Goal: Task Accomplishment & Management: Complete application form

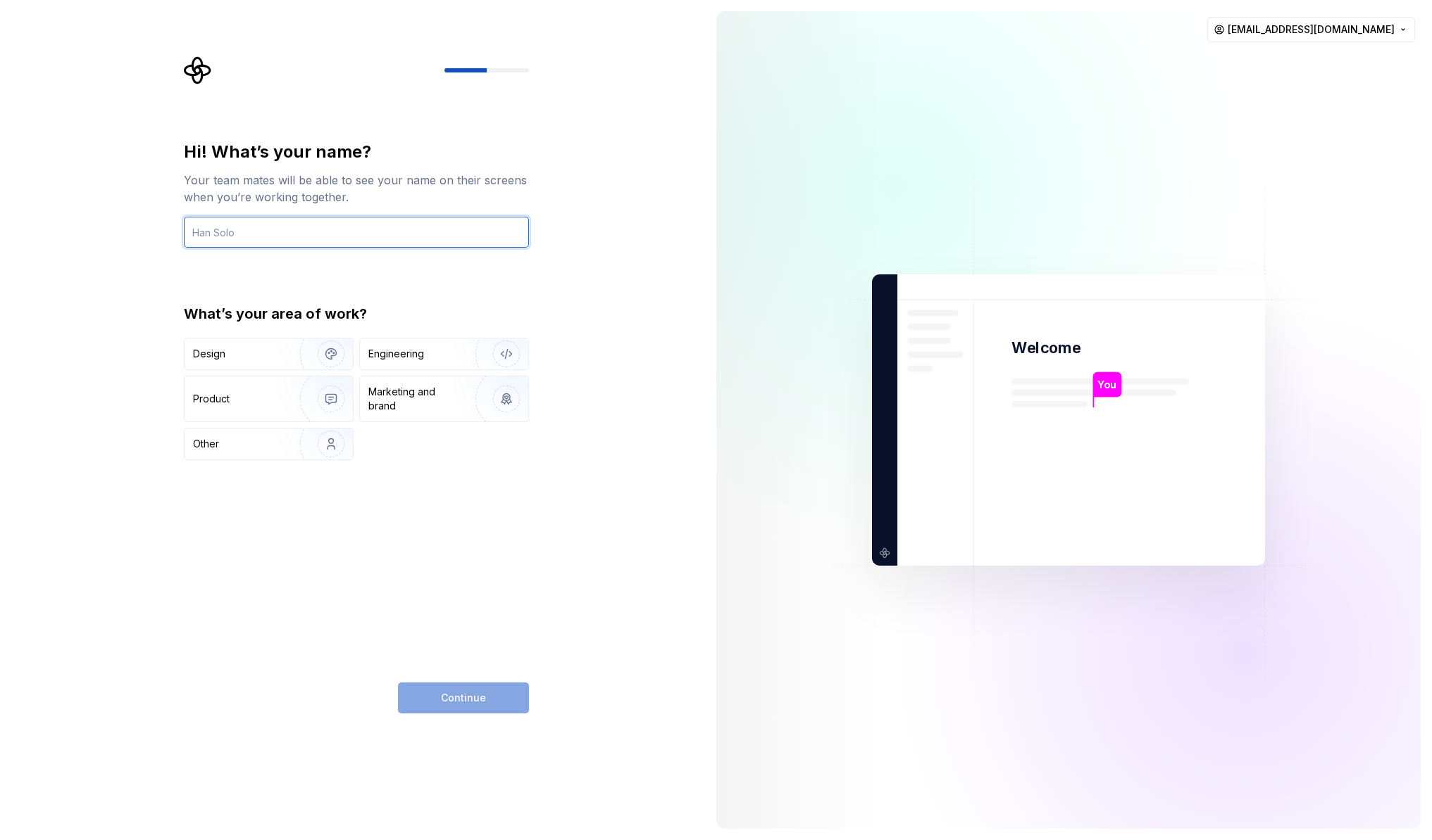
click at [278, 225] on input "text" at bounding box center [356, 232] width 345 height 31
type input "Jessica"
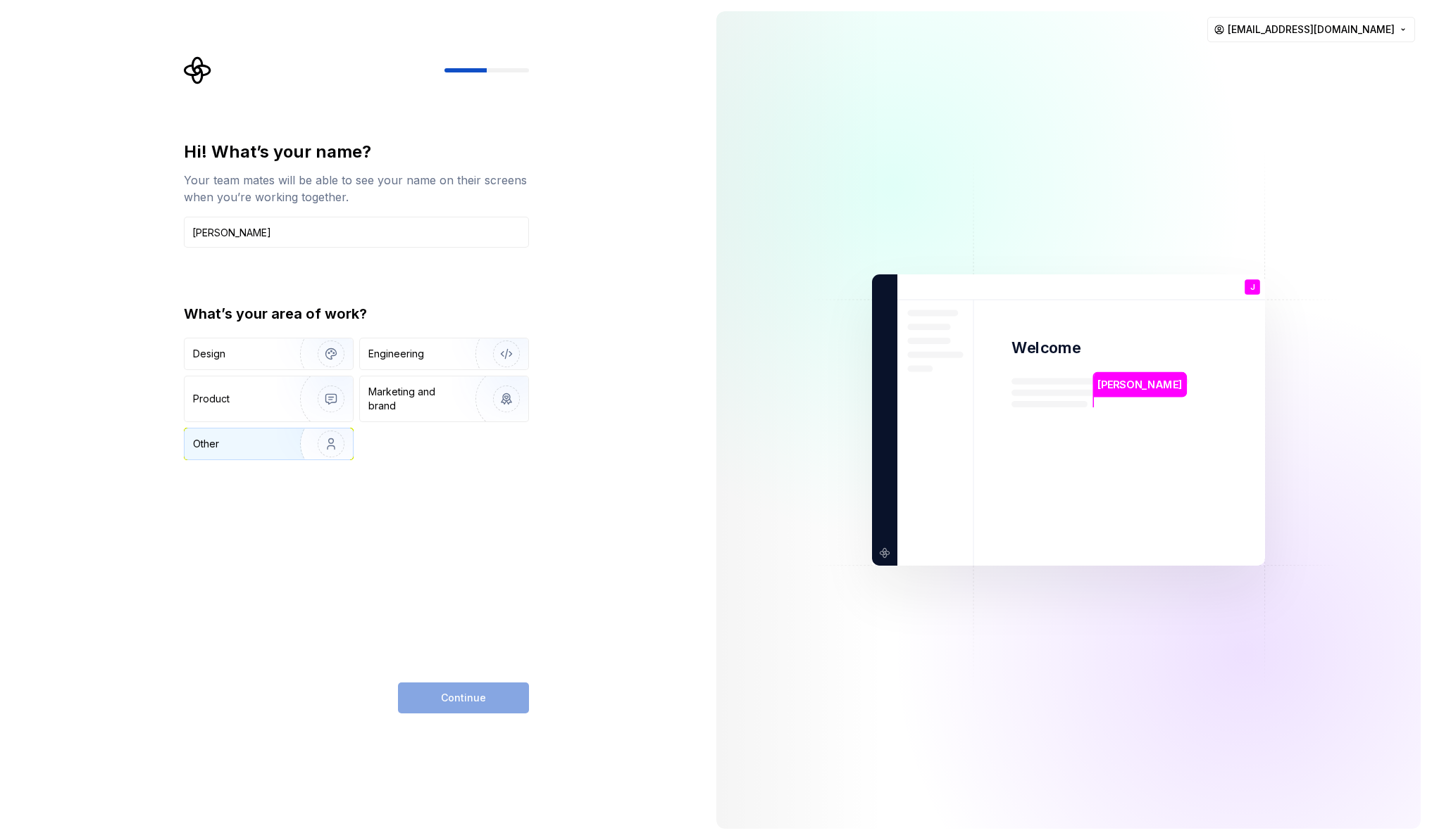
click at [288, 444] on img "button" at bounding box center [322, 444] width 91 height 94
click at [474, 690] on button "Continue" at bounding box center [463, 698] width 131 height 31
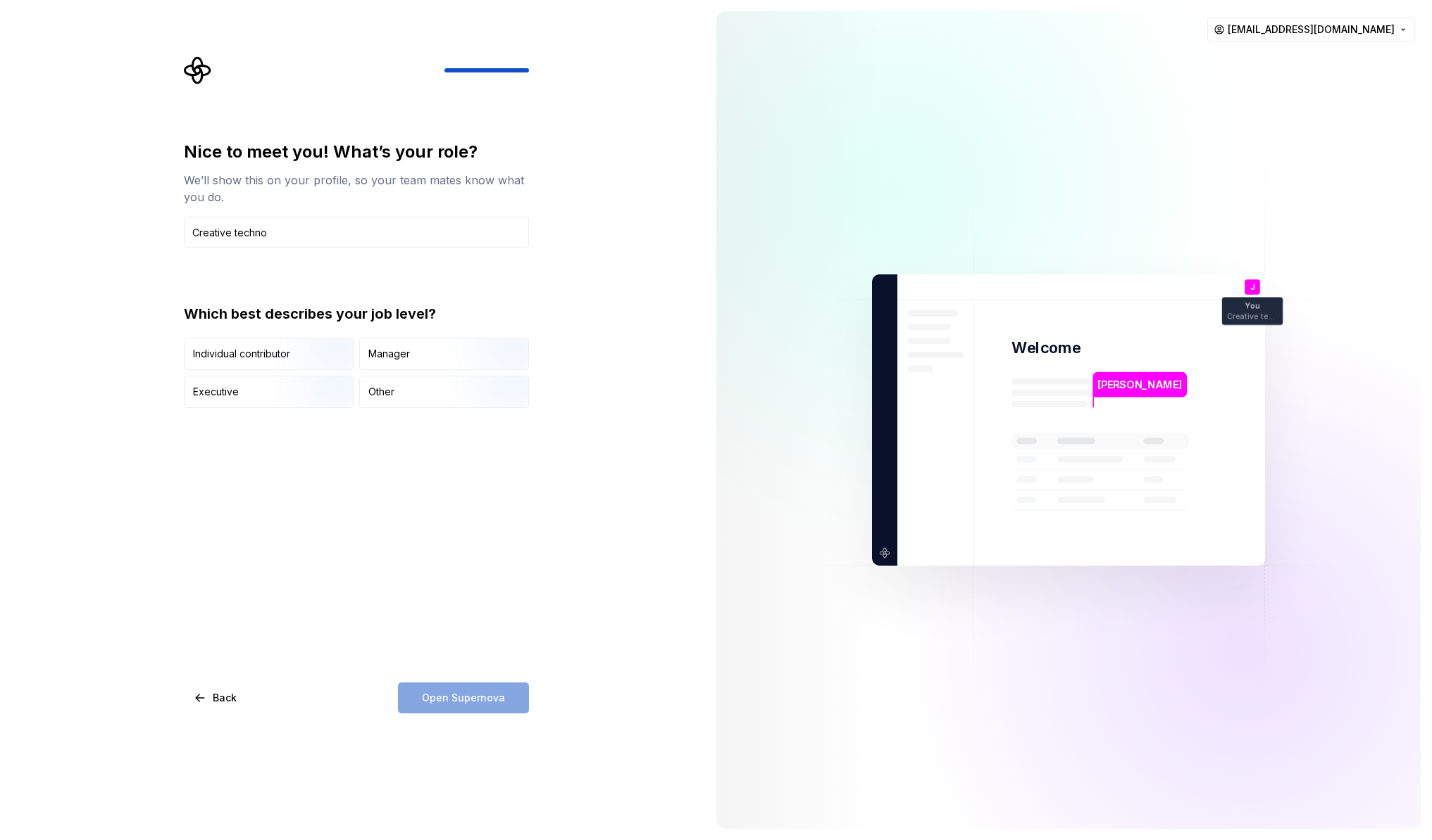
type input "Creative techno"
type button "IndividualContributor"
click at [331, 235] on input "Creative techno" at bounding box center [356, 232] width 345 height 31
type input "Creative technologist"
click at [397, 404] on div "Other" at bounding box center [443, 392] width 168 height 31
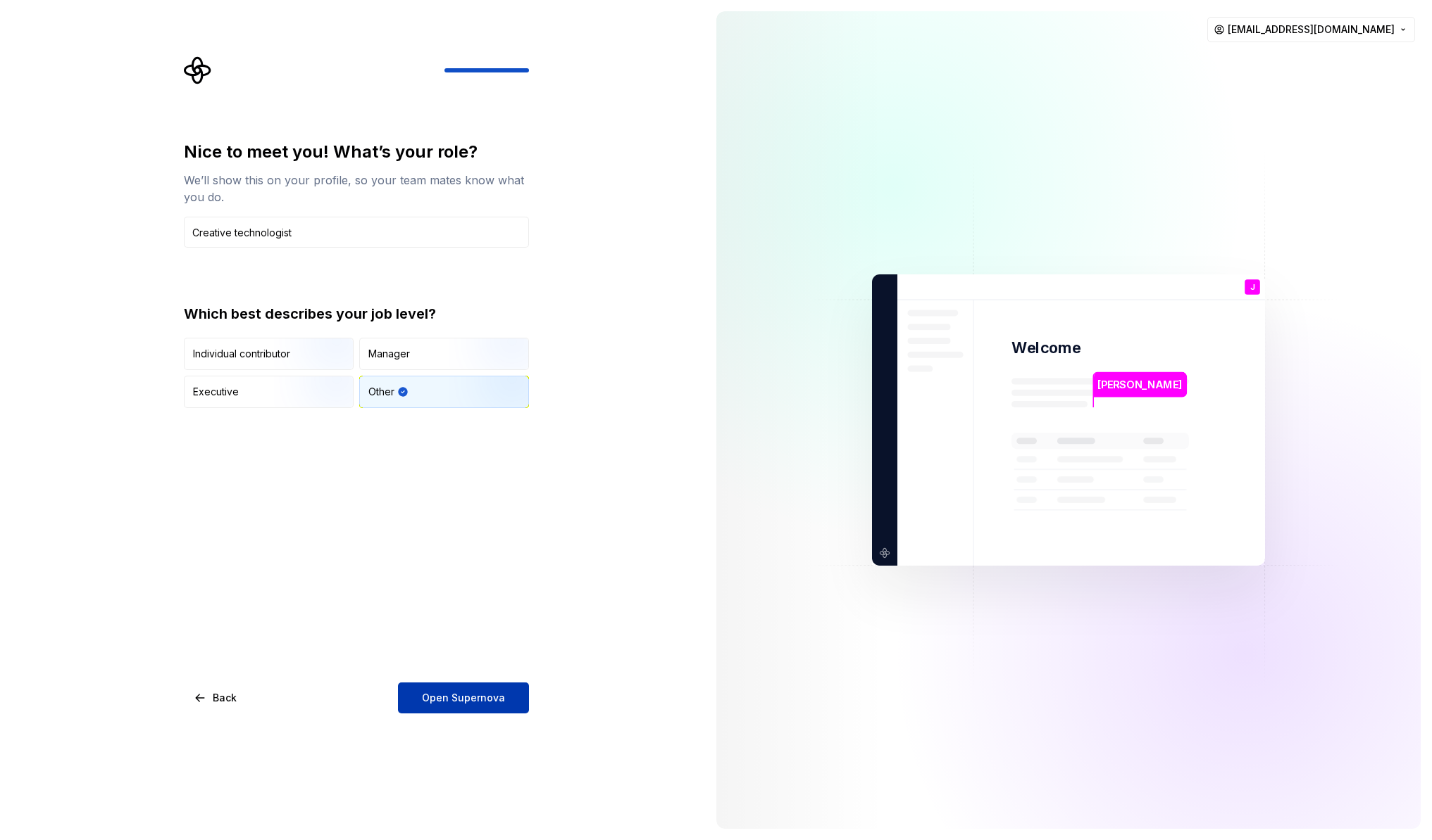
click at [483, 708] on button "Open Supernova" at bounding box center [463, 698] width 131 height 31
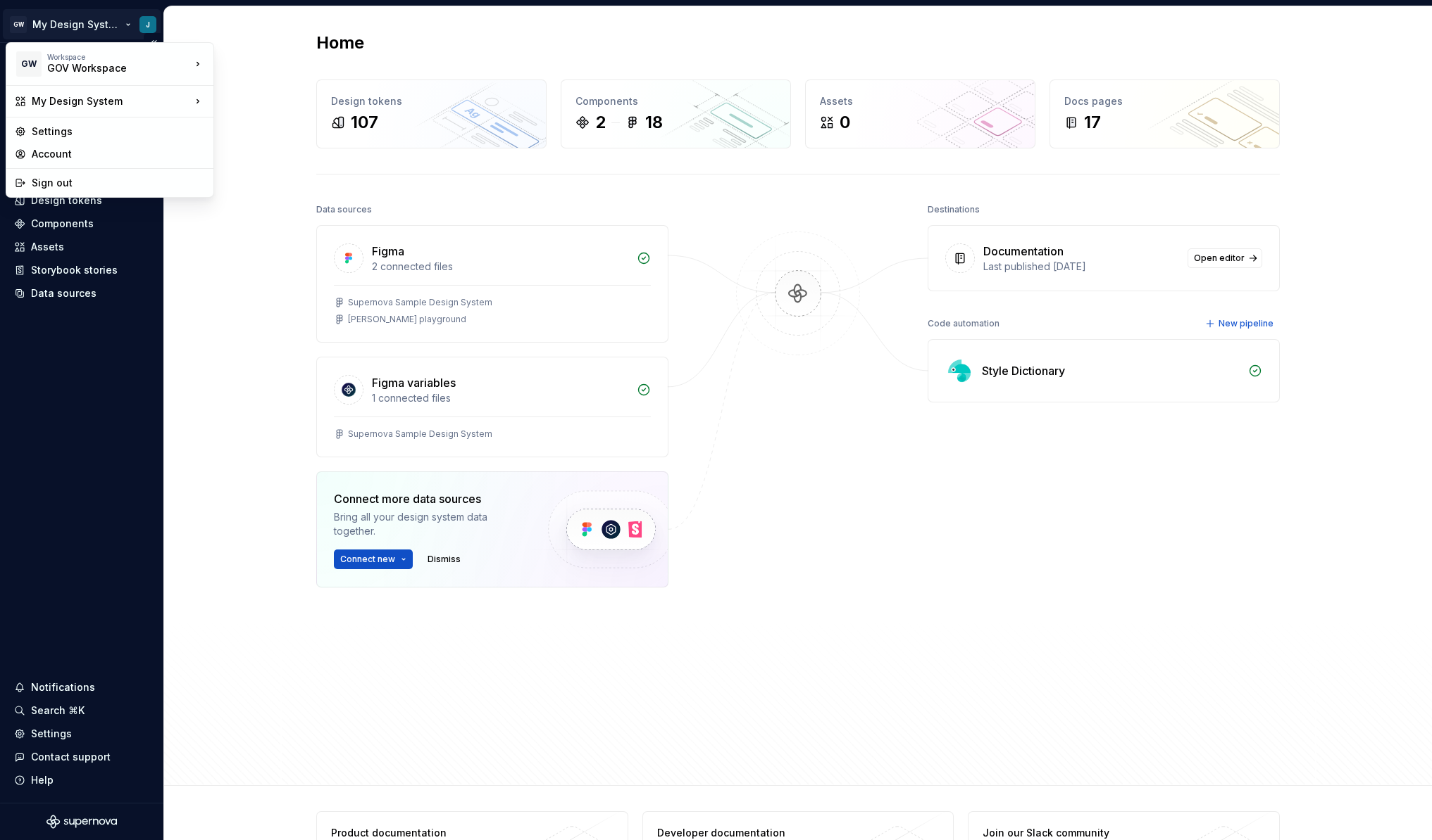
click at [150, 25] on html "GW My Design System J Home Documentation Analytics Code automation Design syste…" at bounding box center [716, 420] width 1432 height 840
click at [109, 73] on div "GOV Workspace" at bounding box center [107, 69] width 120 height 14
click at [76, 136] on div "Settings" at bounding box center [118, 132] width 173 height 14
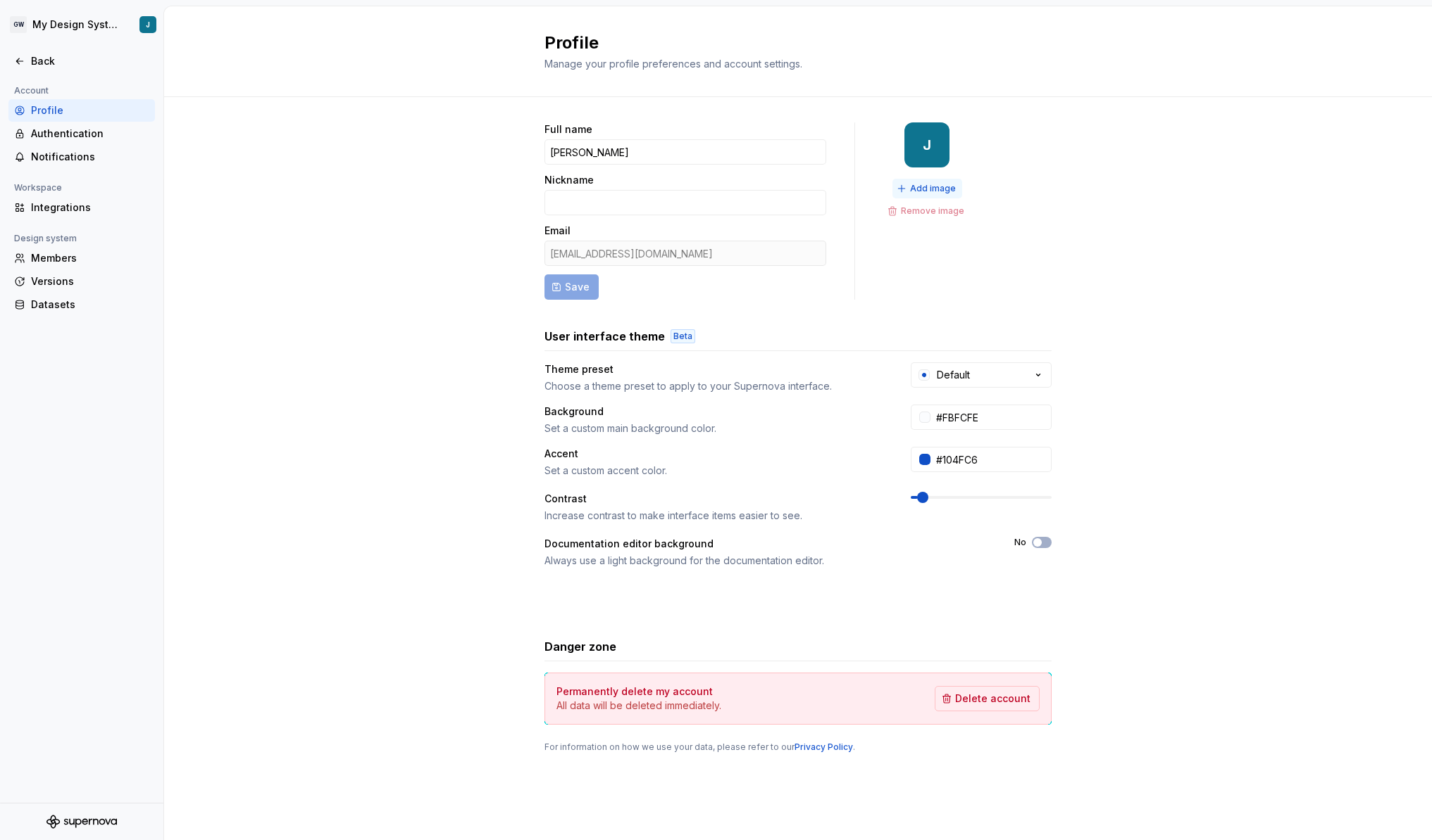
click at [922, 185] on span "Add image" at bounding box center [933, 188] width 46 height 11
click at [30, 65] on div "Back" at bounding box center [82, 62] width 135 height 14
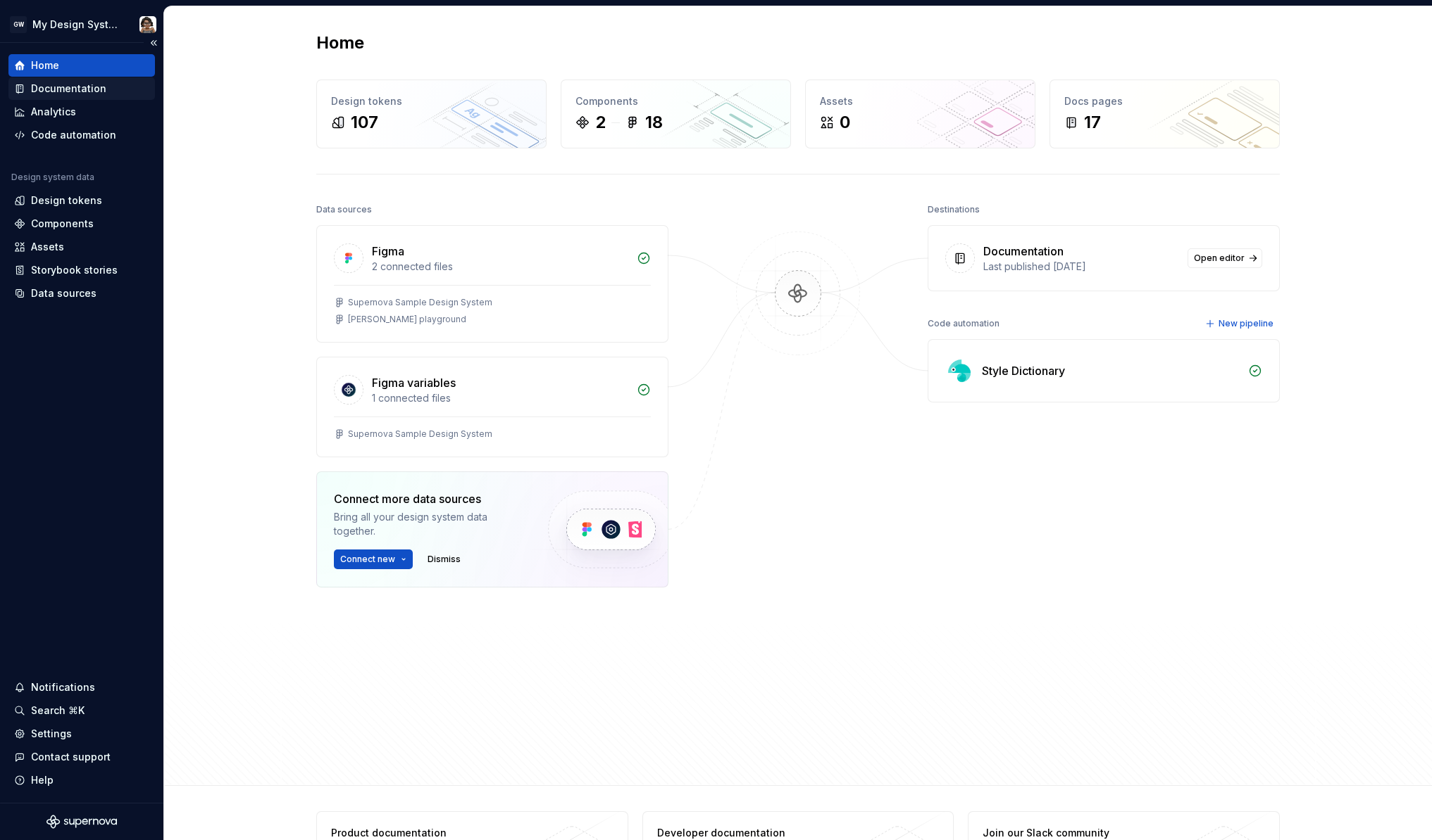
click at [92, 92] on div "Documentation" at bounding box center [69, 89] width 76 height 14
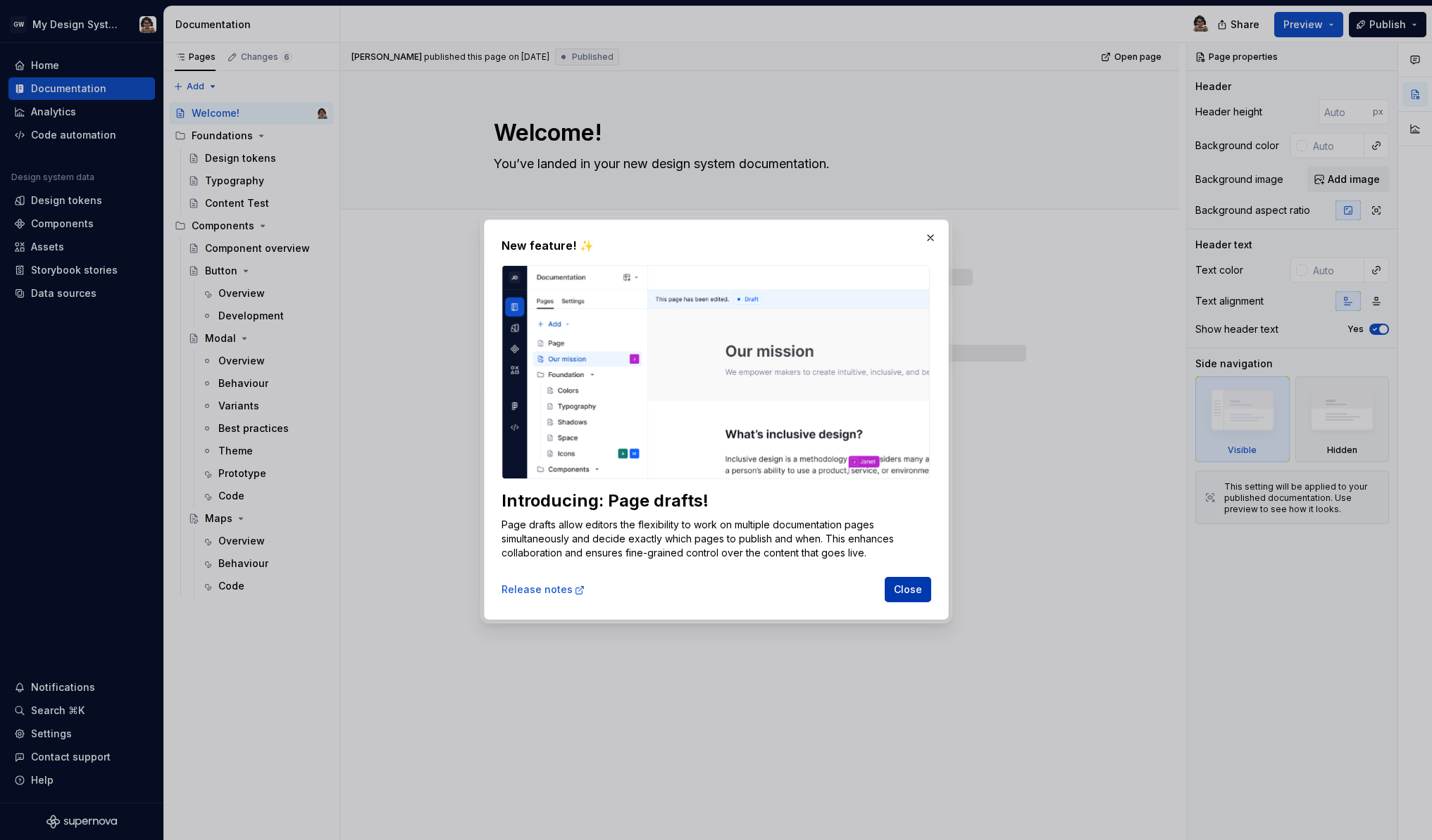
click at [901, 590] on span "Close" at bounding box center [908, 590] width 28 height 14
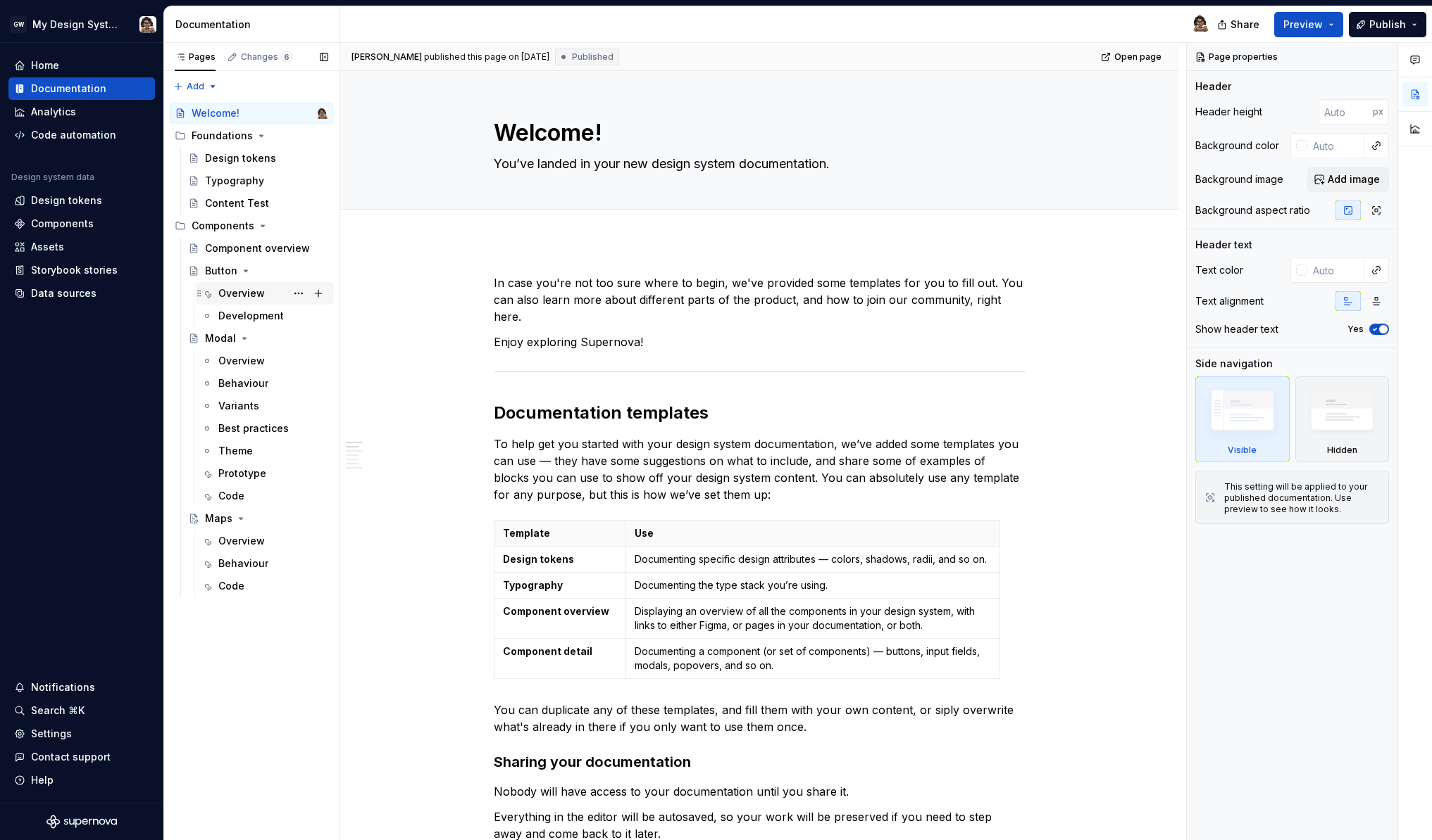
click at [251, 293] on div "Overview" at bounding box center [241, 293] width 47 height 14
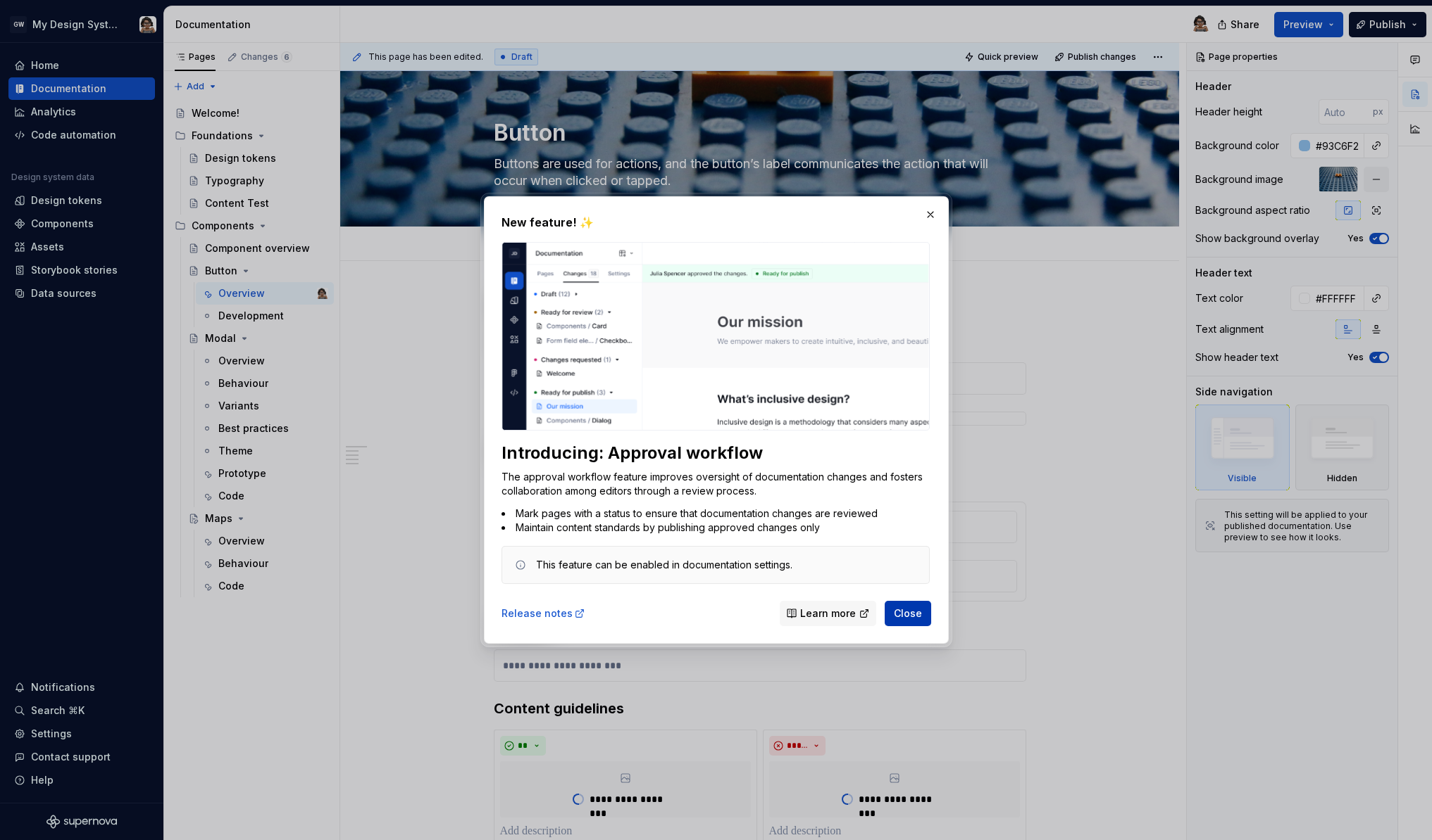
click at [905, 624] on button "Close" at bounding box center [907, 613] width 47 height 25
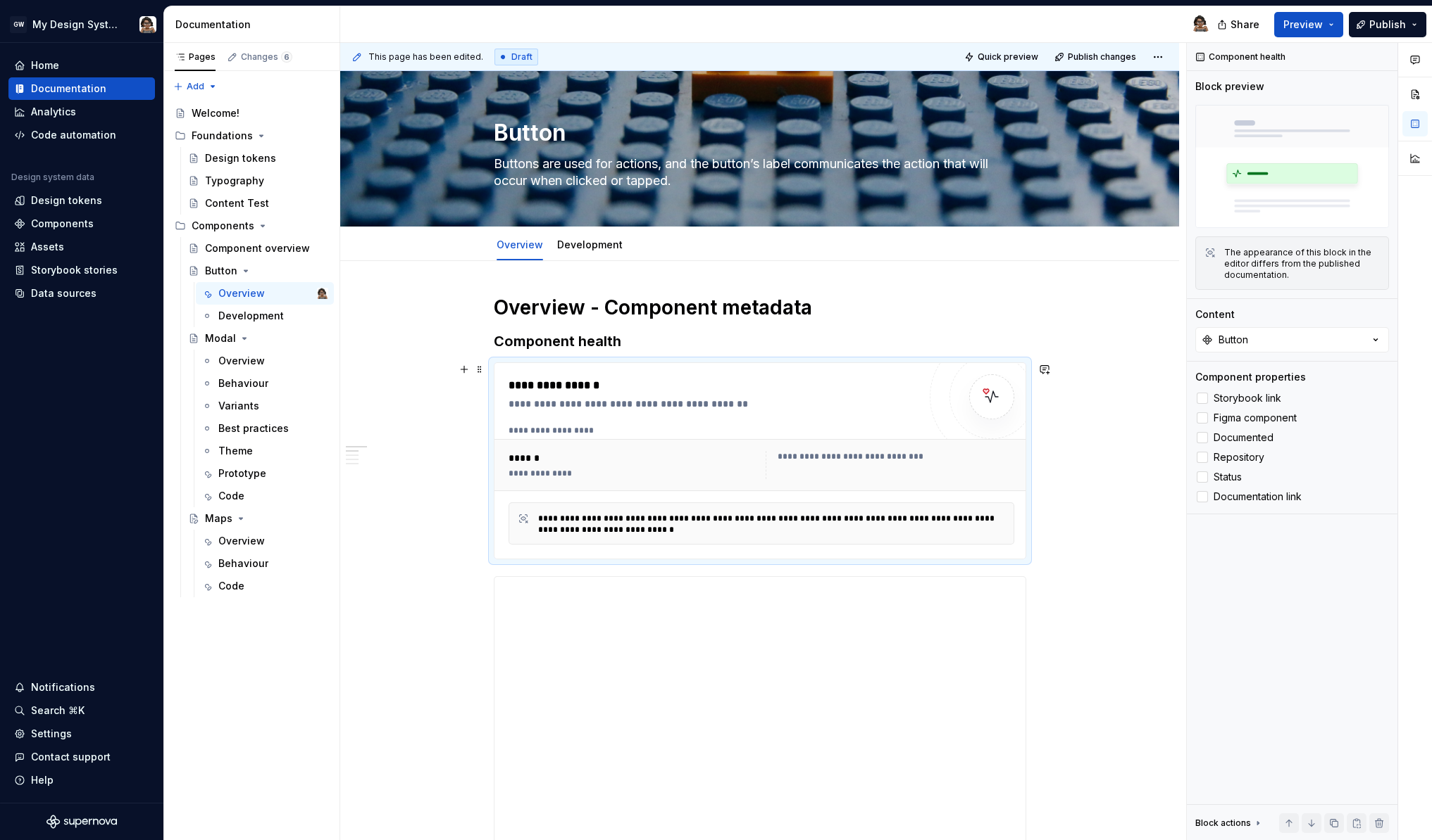
click at [589, 407] on div "**********" at bounding box center [713, 404] width 410 height 14
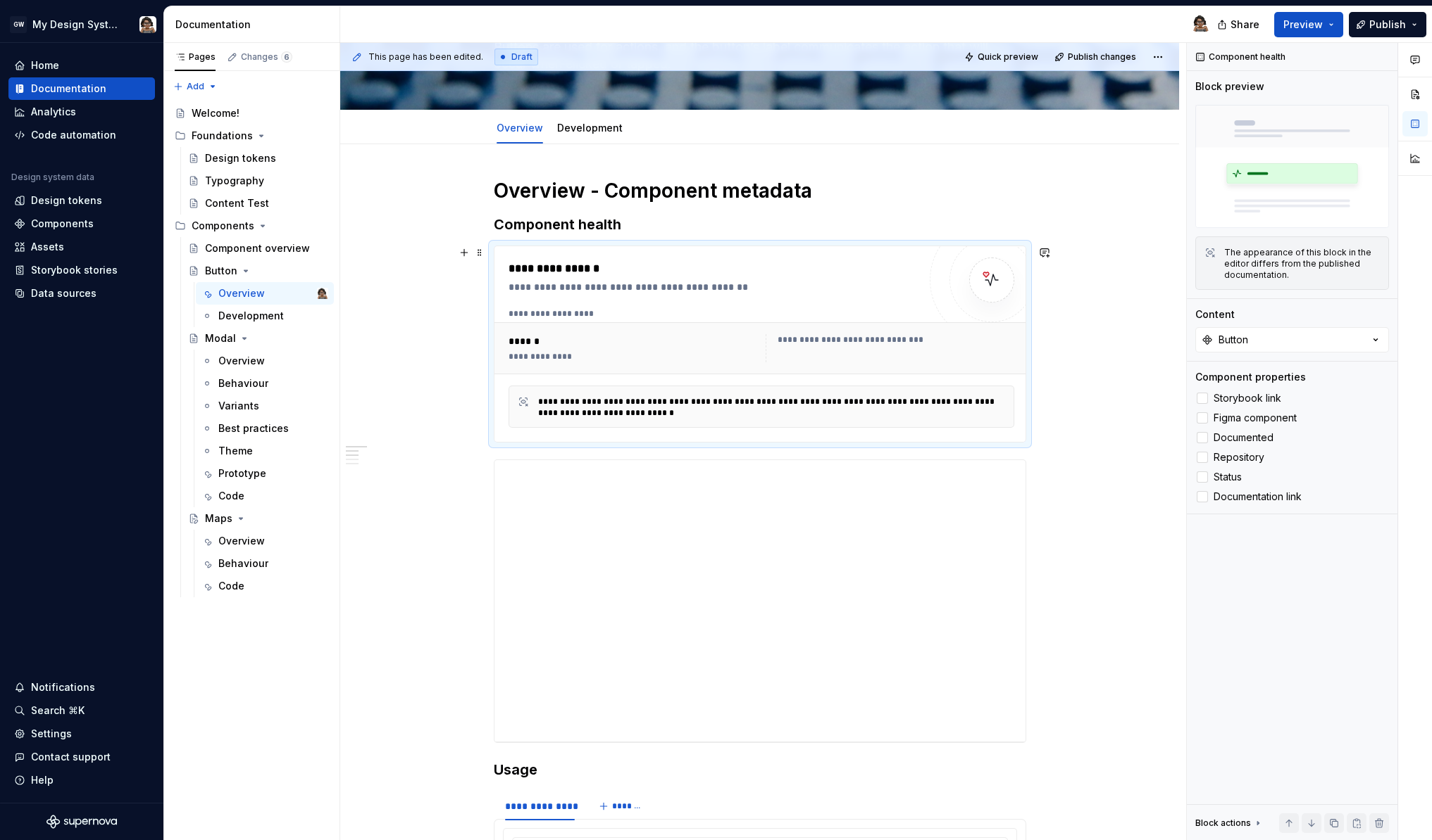
scroll to position [136, 0]
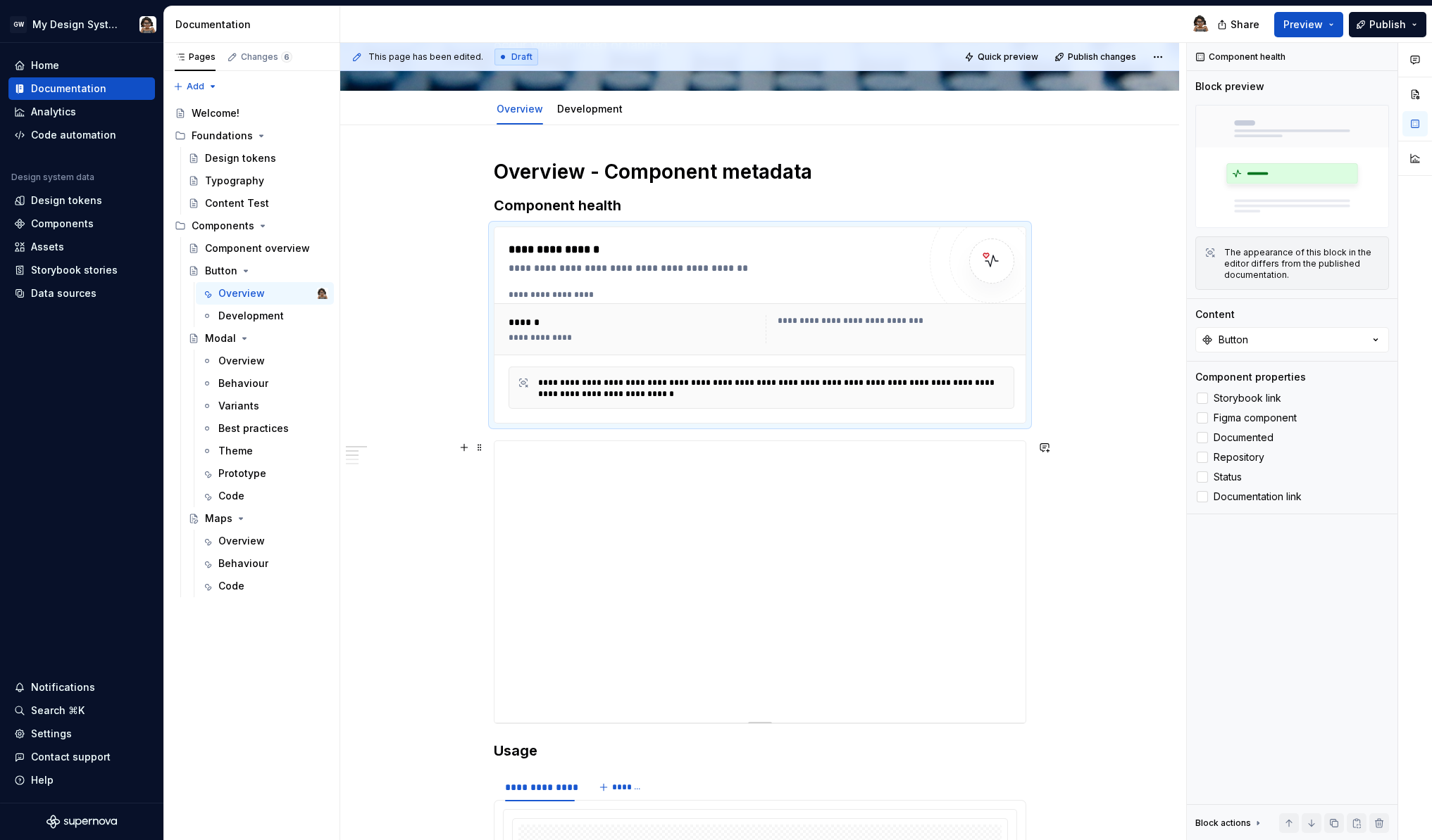
type textarea "*"
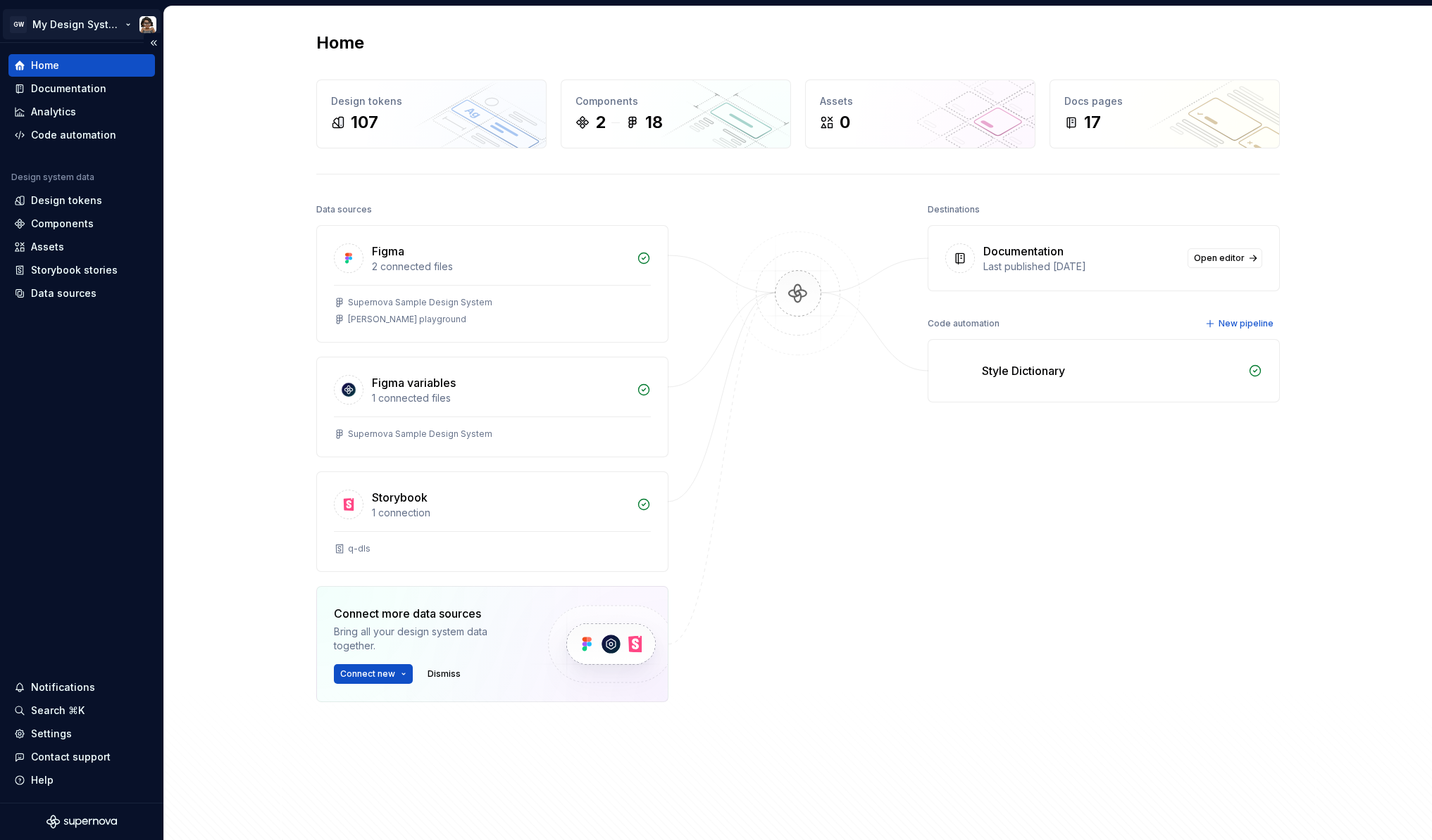
click at [106, 21] on html "GW My Design System Home Documentation Analytics Code automation Design system …" at bounding box center [716, 420] width 1432 height 840
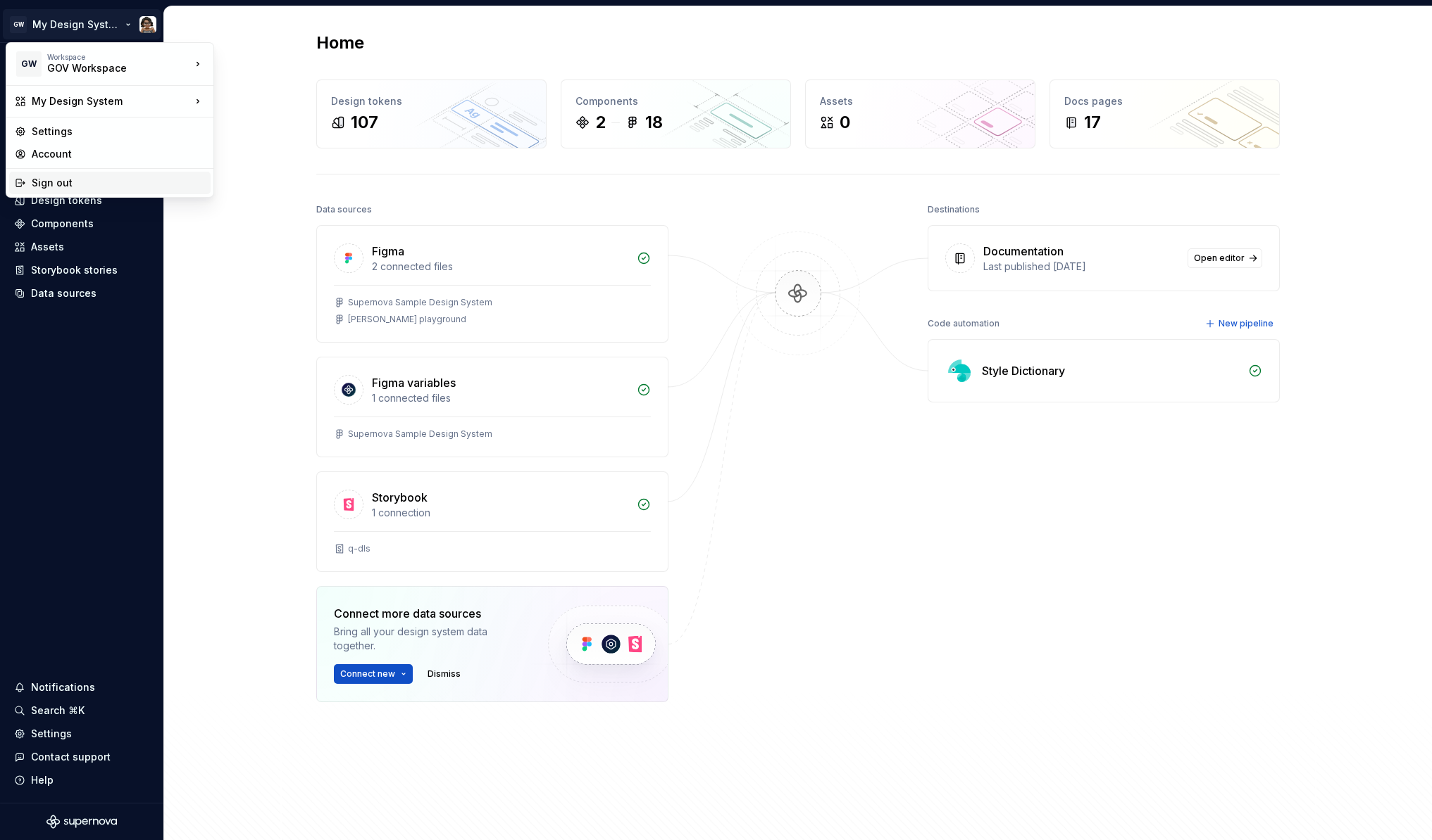
click at [100, 177] on div "Sign out" at bounding box center [118, 183] width 173 height 14
